Goal: Find specific page/section

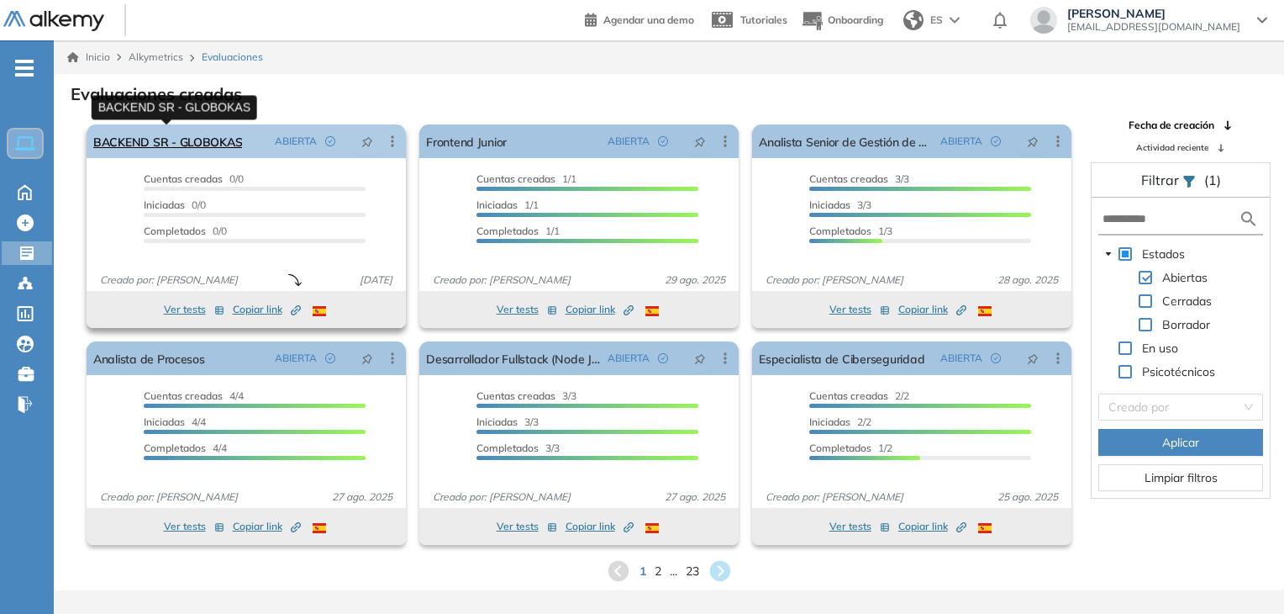
drag, startPoint x: 0, startPoint y: 0, endPoint x: 118, endPoint y: 145, distance: 187.1
click at [118, 145] on link "BACKEND SR - GLOBOKAS" at bounding box center [167, 141] width 149 height 34
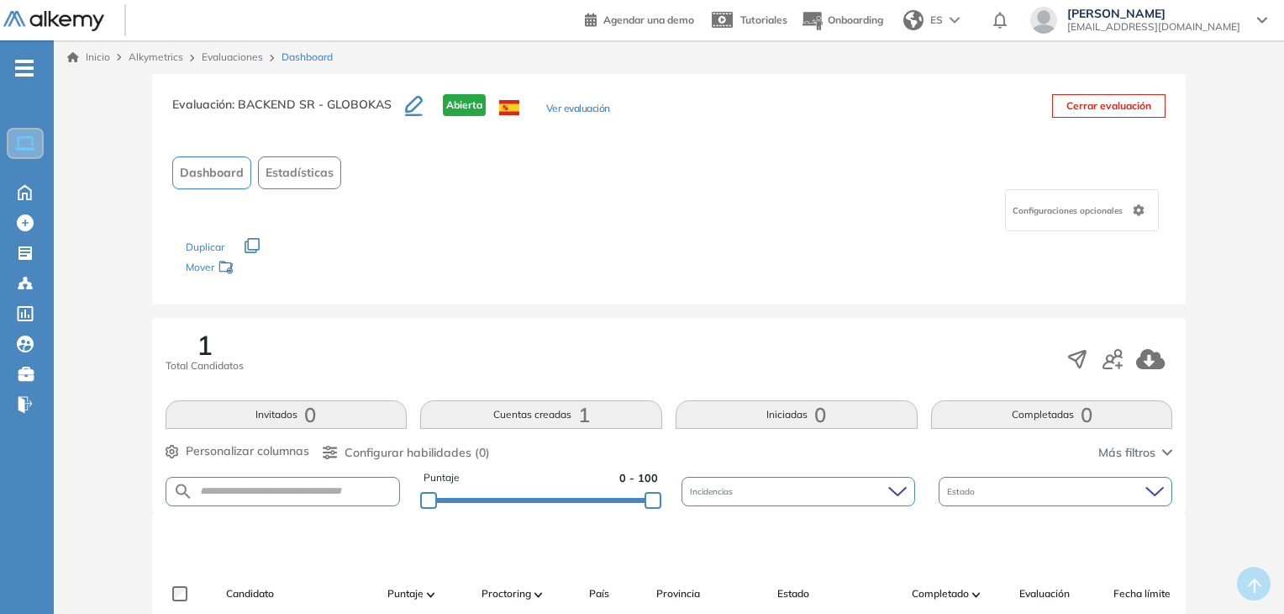
scroll to position [252, 0]
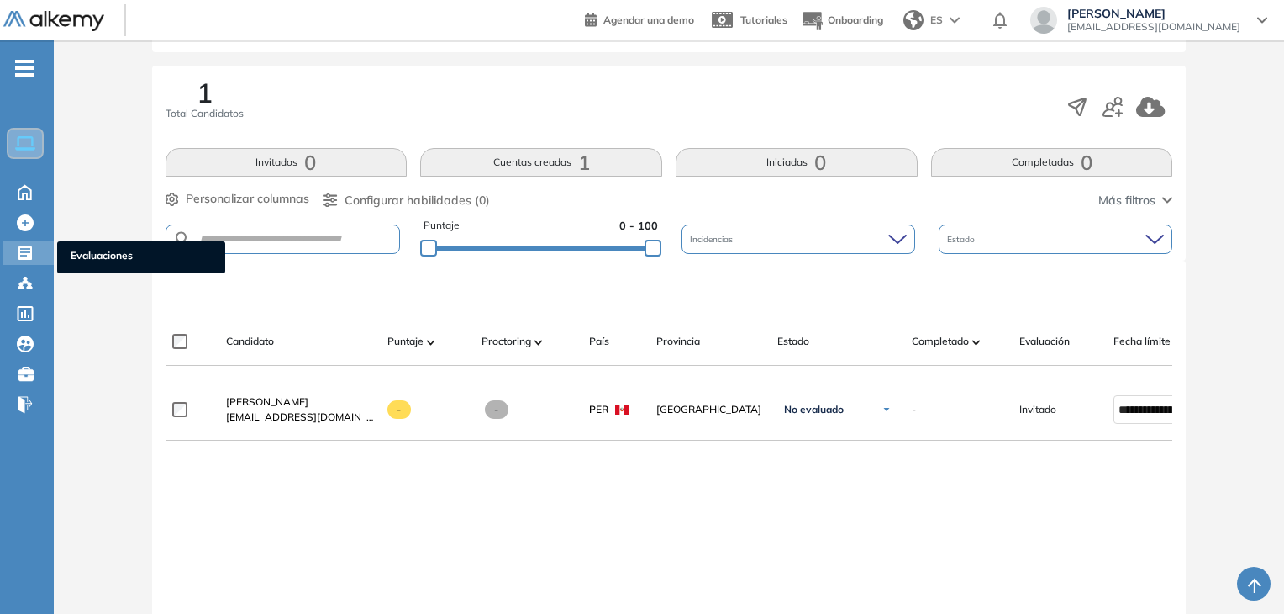
click at [32, 252] on icon at bounding box center [25, 253] width 17 height 17
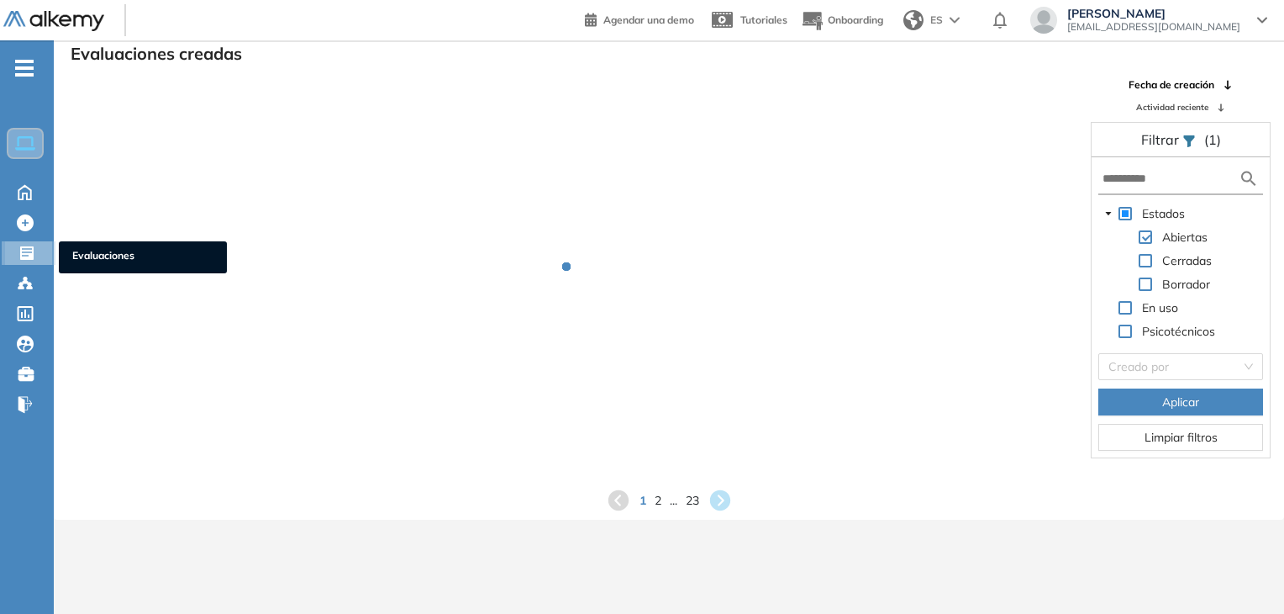
scroll to position [40, 0]
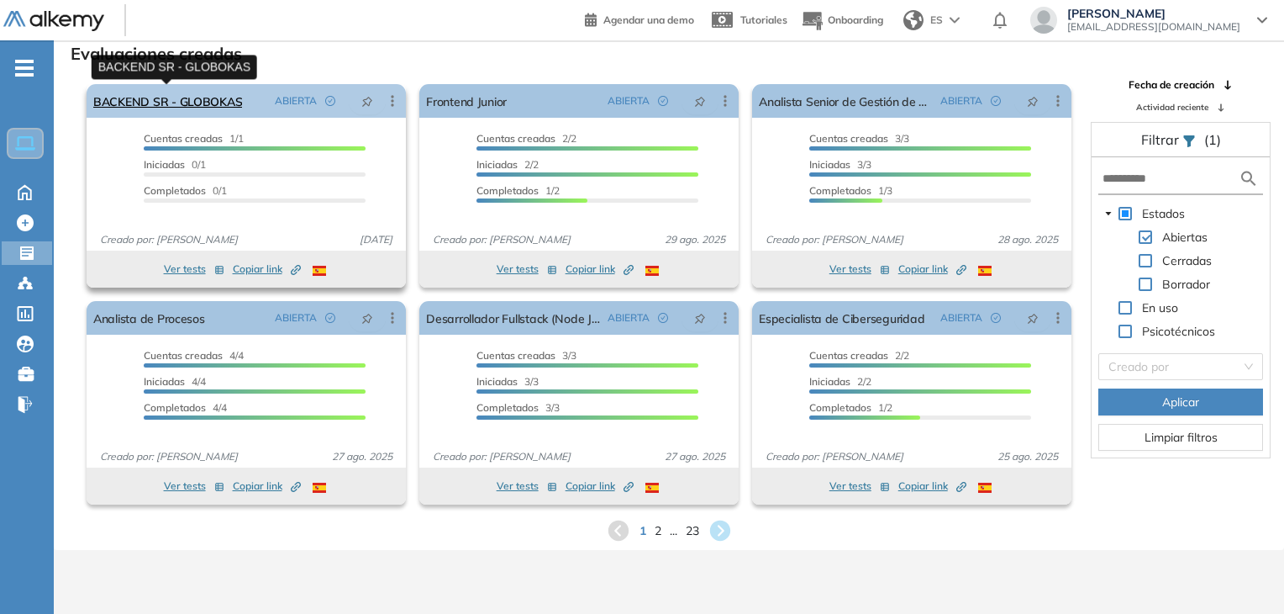
click at [180, 105] on link "BACKEND SR - GLOBOKAS" at bounding box center [167, 101] width 149 height 34
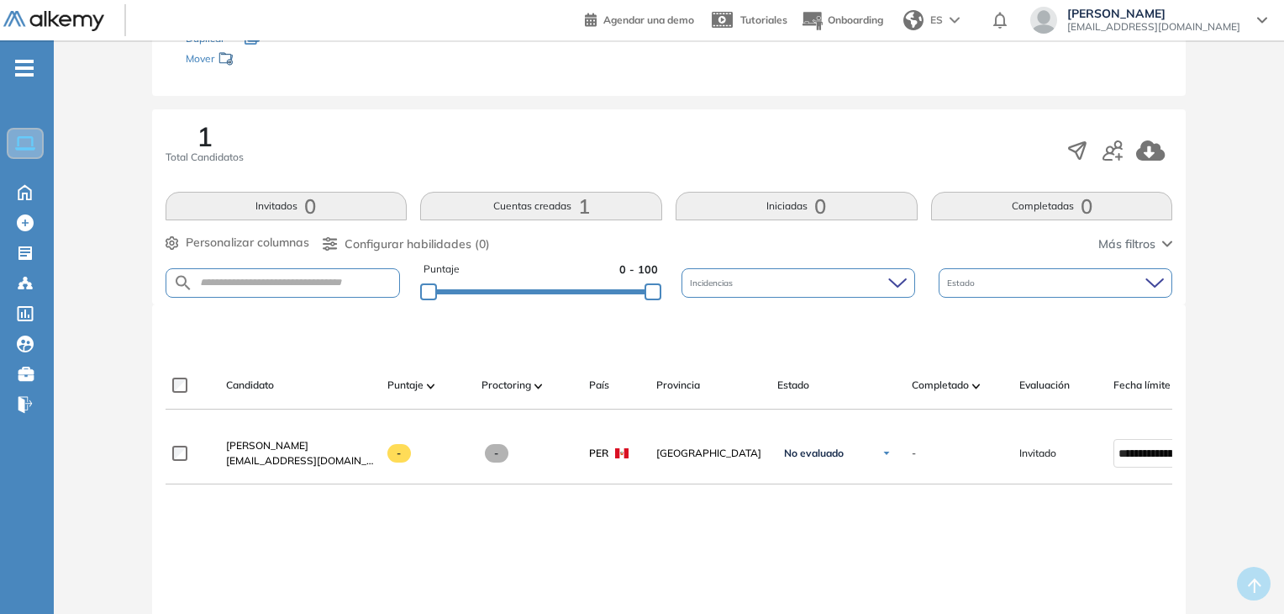
scroll to position [252, 0]
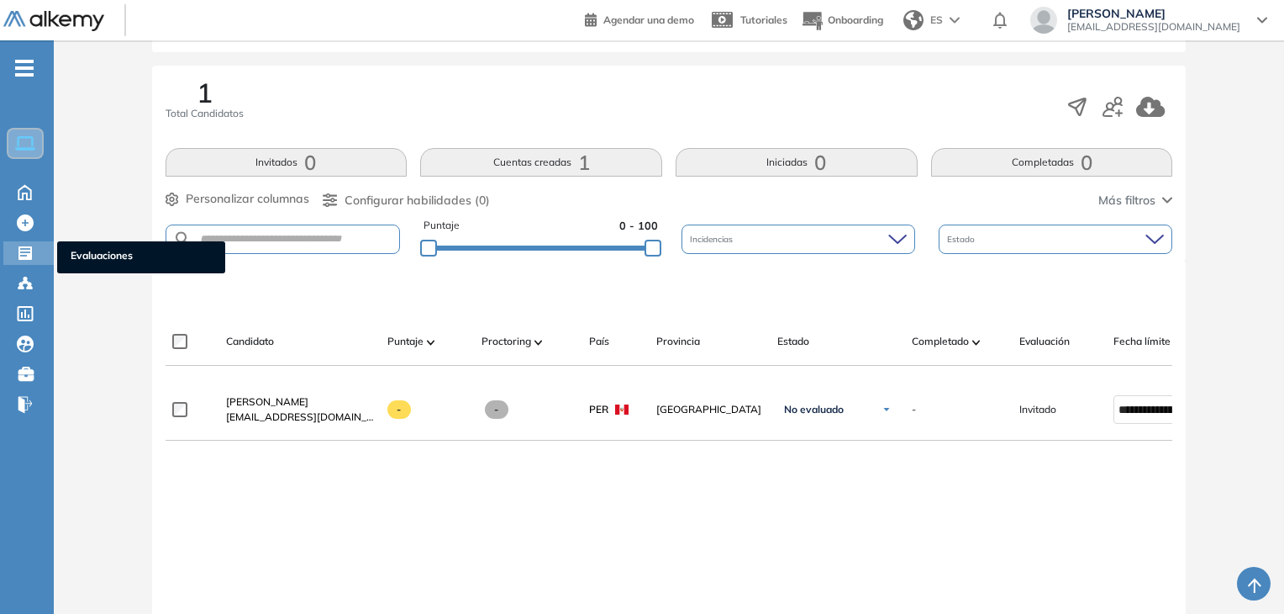
click at [19, 251] on icon at bounding box center [24, 252] width 13 height 13
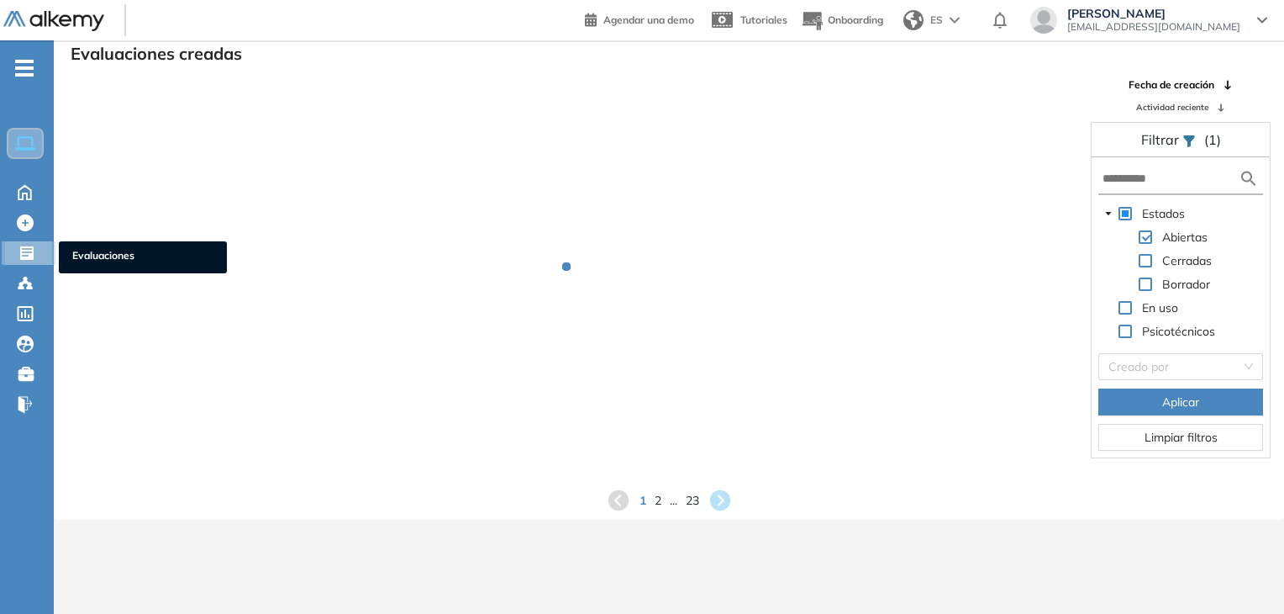
scroll to position [40, 0]
